Goal: Information Seeking & Learning: Check status

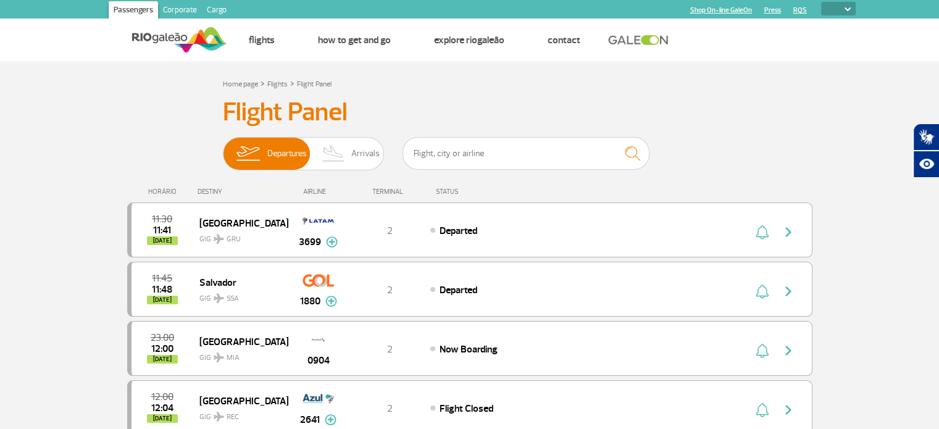
click at [836, 2] on select "PT ENG ESP" at bounding box center [838, 9] width 35 height 14
select select "pt-BR"
click at [821, 2] on select "PT ENG ESP" at bounding box center [838, 9] width 35 height 14
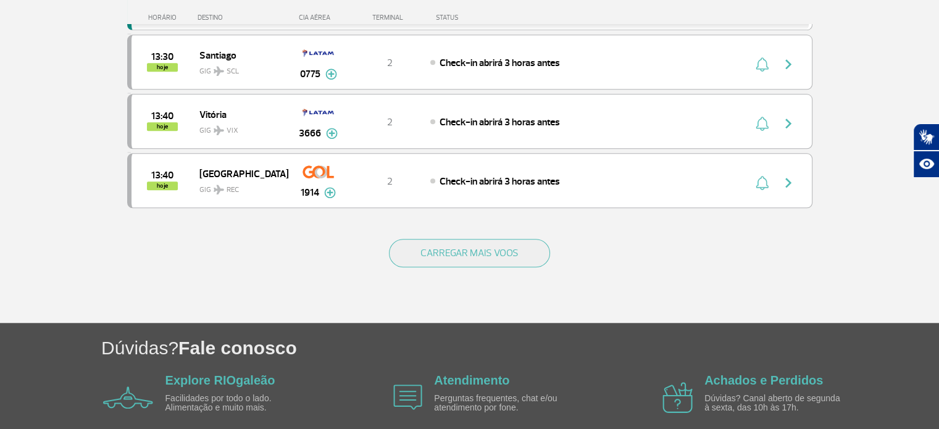
scroll to position [1233, 0]
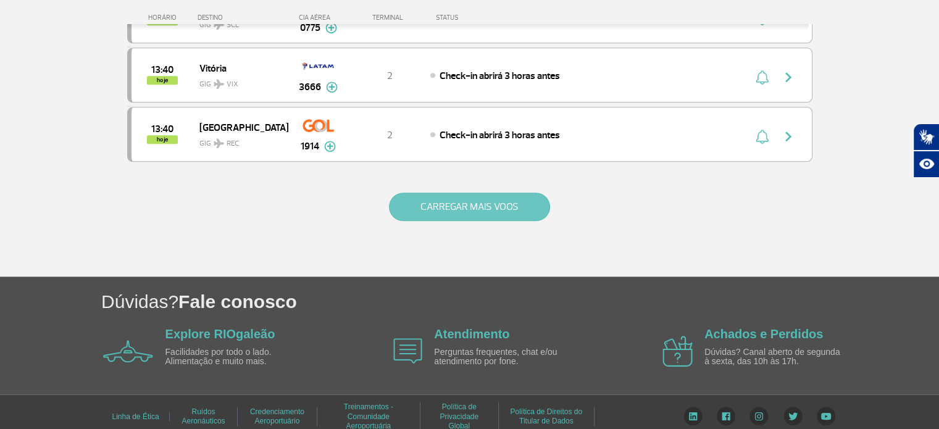
click at [472, 203] on button "CARREGAR MAIS VOOS" at bounding box center [469, 207] width 161 height 28
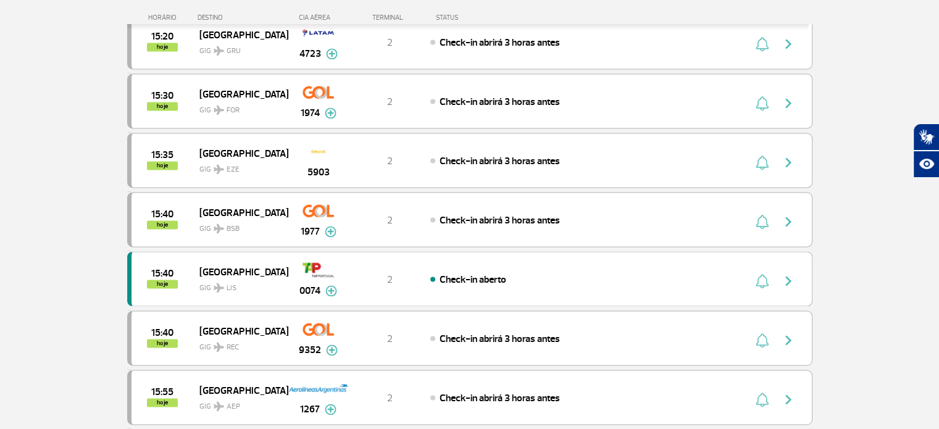
scroll to position [2160, 0]
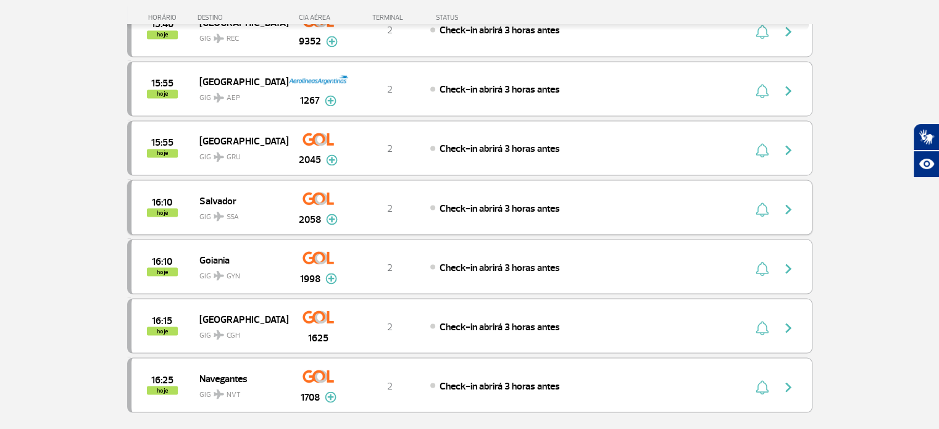
click at [334, 188] on div "2058" at bounding box center [318, 207] width 61 height 39
click at [332, 214] on img at bounding box center [332, 219] width 12 height 11
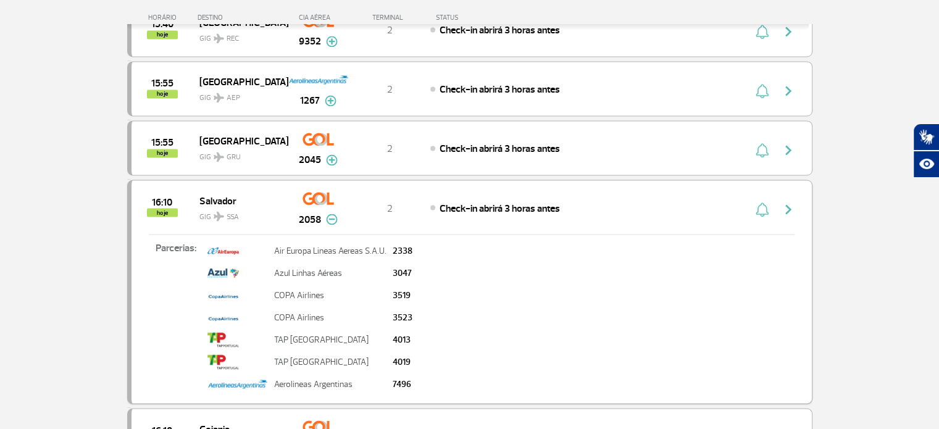
click at [792, 202] on img "button" at bounding box center [788, 209] width 15 height 15
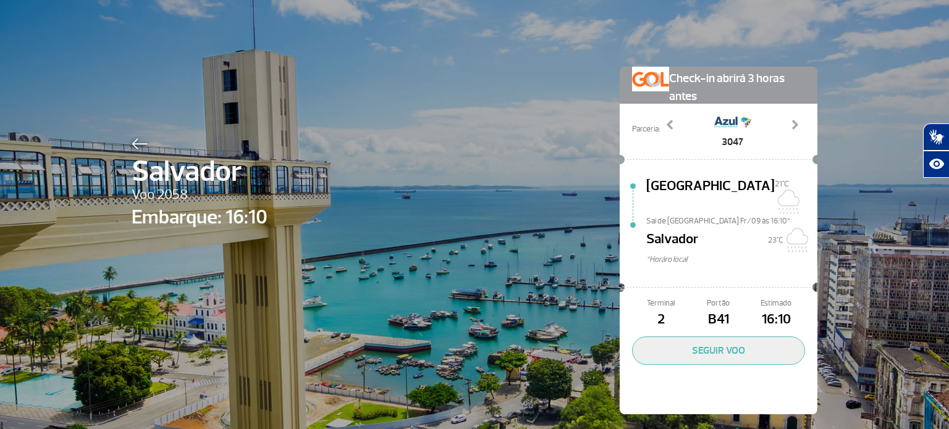
scroll to position [2, 0]
